Goal: Task Accomplishment & Management: Use online tool/utility

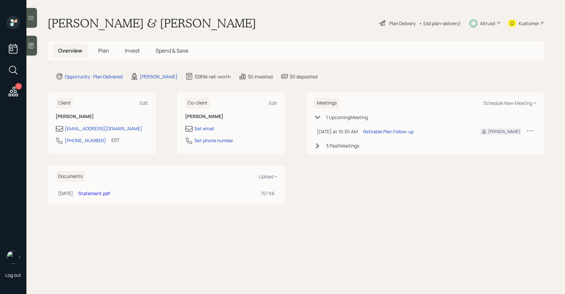
click at [129, 51] on span "Invest" at bounding box center [132, 50] width 15 height 7
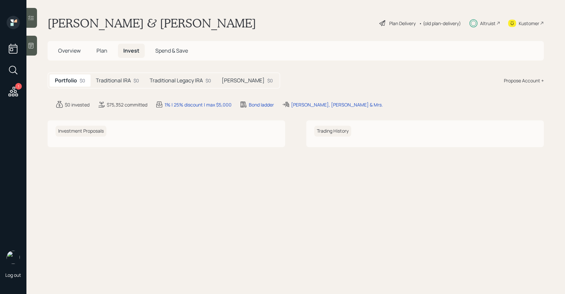
click at [11, 88] on icon at bounding box center [13, 92] width 12 height 12
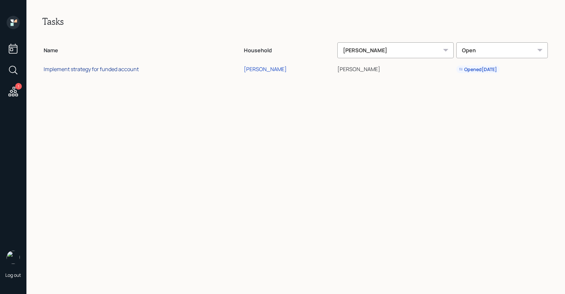
click at [95, 70] on div "Implement strategy for funded account" at bounding box center [91, 68] width 95 height 7
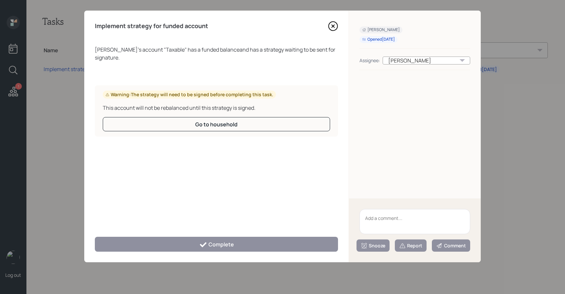
click at [329, 27] on icon at bounding box center [333, 26] width 10 height 10
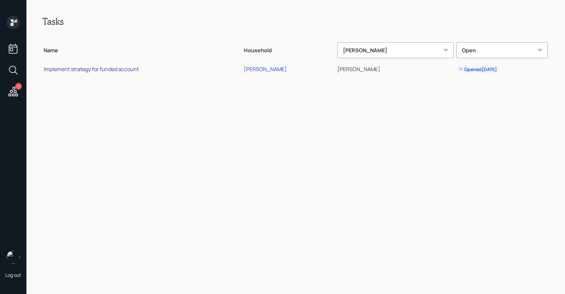
click at [108, 71] on div "Implement strategy for funded account" at bounding box center [91, 68] width 95 height 7
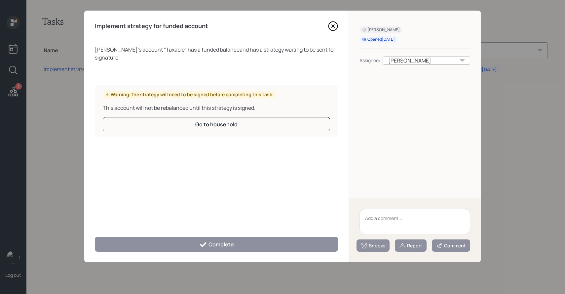
click at [409, 224] on textarea at bounding box center [414, 221] width 111 height 25
type textarea "closed account"
click at [416, 242] on div "Report" at bounding box center [410, 245] width 23 height 7
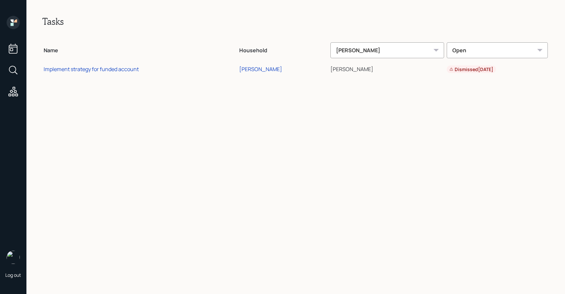
click at [345, 50] on div "[PERSON_NAME]" at bounding box center [387, 50] width 114 height 16
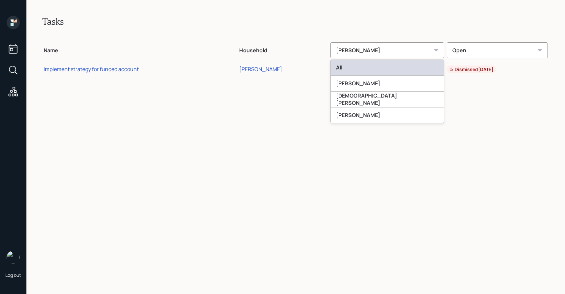
click at [350, 66] on div "All" at bounding box center [387, 68] width 113 height 16
